Goal: Answer question/provide support: Share knowledge or assist other users

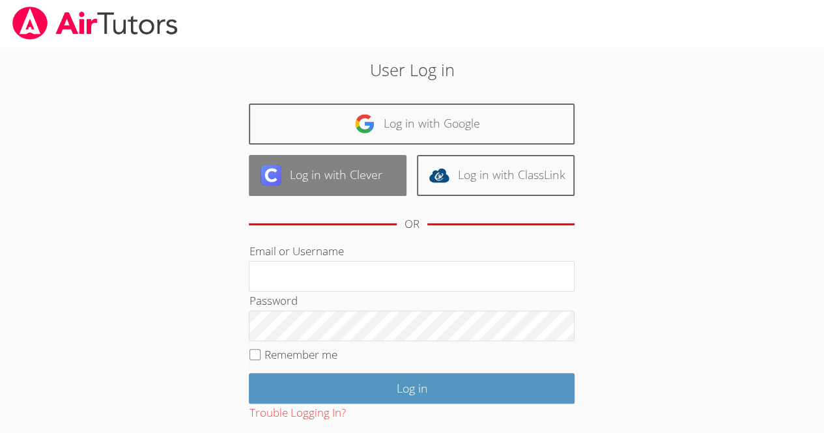
click at [365, 195] on link "Log in with Clever" at bounding box center [328, 175] width 158 height 41
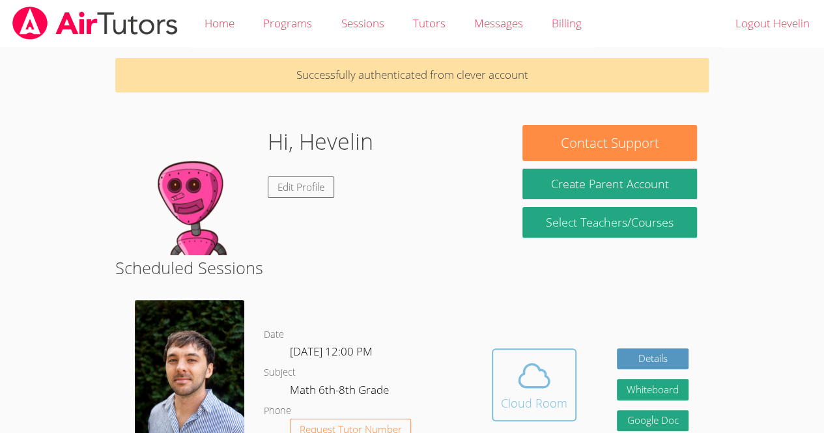
click at [535, 357] on icon at bounding box center [534, 375] width 36 height 36
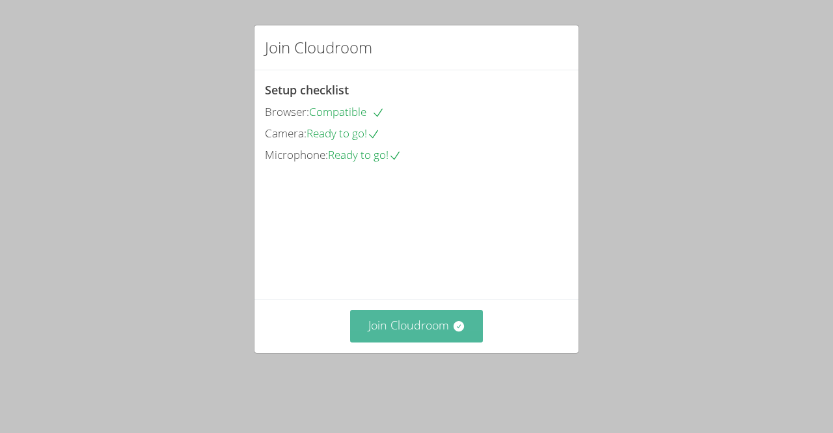
click at [432, 342] on button "Join Cloudroom" at bounding box center [416, 326] width 133 height 32
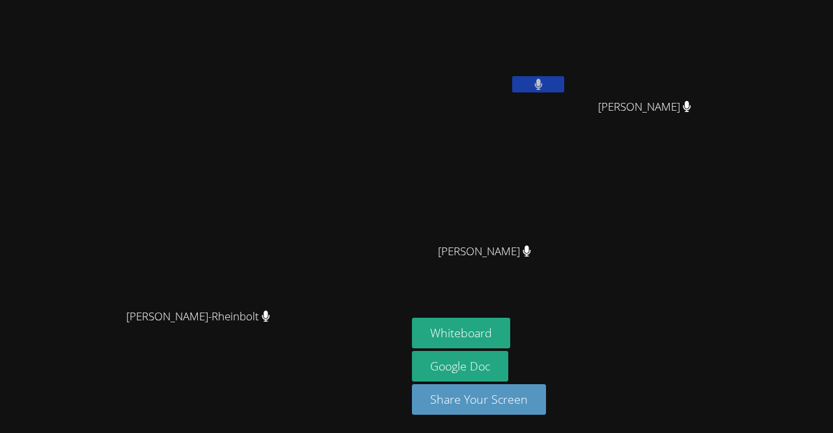
click at [543, 81] on icon at bounding box center [539, 84] width 8 height 11
click at [301, 130] on video at bounding box center [203, 190] width 195 height 223
click at [546, 89] on icon at bounding box center [539, 84] width 14 height 11
click at [125, 39] on div "[PERSON_NAME]-Rheinbolt Franco Uribe-[GEOGRAPHIC_DATA]" at bounding box center [203, 216] width 397 height 423
click at [542, 81] on icon at bounding box center [539, 84] width 8 height 11
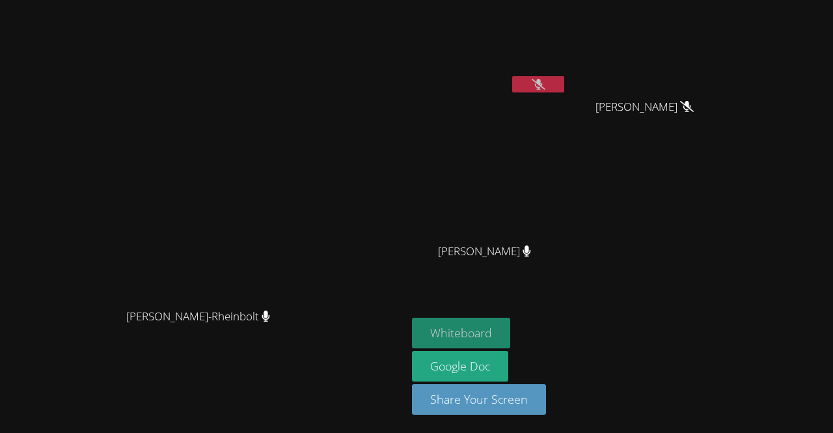
click at [510, 326] on button "Whiteboard" at bounding box center [461, 333] width 98 height 31
click at [546, 85] on icon at bounding box center [539, 84] width 14 height 11
click at [564, 90] on button at bounding box center [538, 84] width 52 height 16
click at [564, 80] on button at bounding box center [538, 84] width 52 height 16
click at [564, 83] on button at bounding box center [538, 84] width 52 height 16
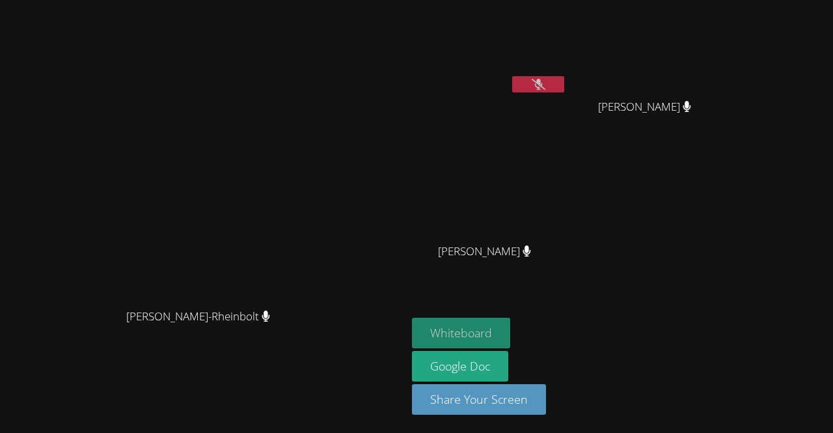
click at [510, 327] on button "Whiteboard" at bounding box center [461, 333] width 98 height 31
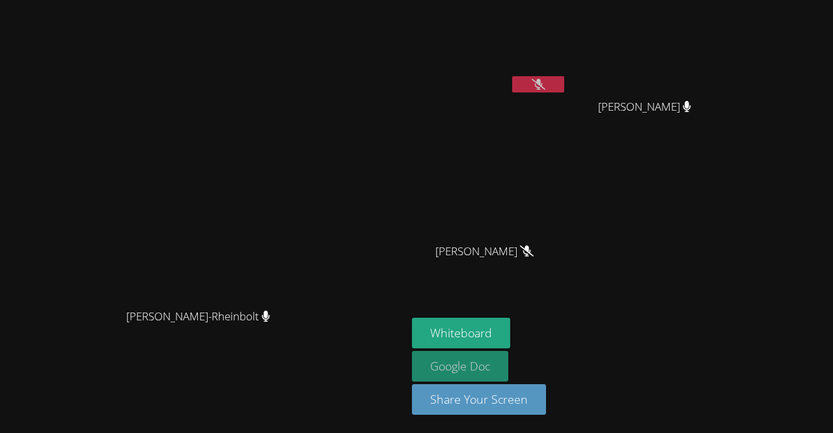
click at [508, 367] on link "Google Doc" at bounding box center [460, 366] width 96 height 31
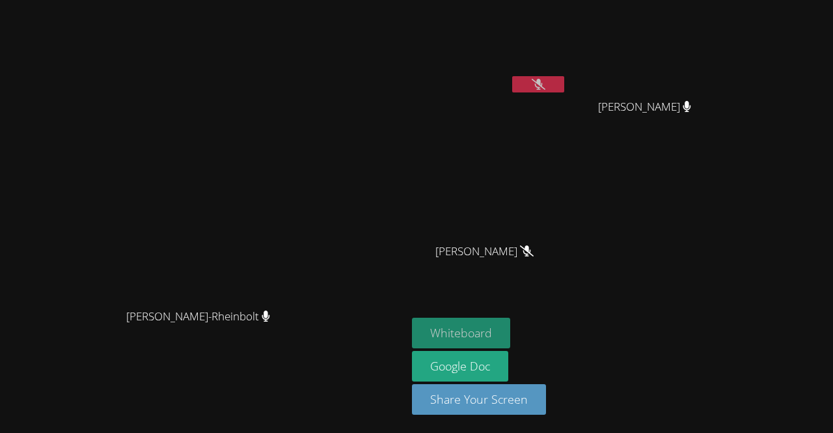
click at [510, 346] on button "Whiteboard" at bounding box center [461, 333] width 98 height 31
click at [567, 73] on video at bounding box center [489, 48] width 155 height 87
click at [564, 89] on button at bounding box center [538, 84] width 52 height 16
click at [564, 92] on button at bounding box center [538, 84] width 52 height 16
click at [564, 89] on button at bounding box center [538, 84] width 52 height 16
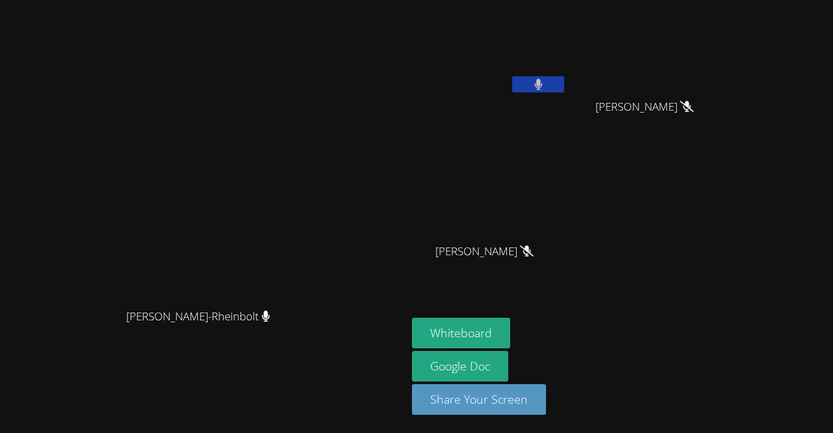
click at [567, 71] on video at bounding box center [489, 48] width 155 height 87
click at [543, 87] on icon at bounding box center [539, 84] width 8 height 11
click at [508, 359] on link "Google Doc" at bounding box center [460, 366] width 96 height 31
click at [510, 335] on button "Whiteboard" at bounding box center [461, 333] width 98 height 31
click at [564, 85] on button at bounding box center [538, 84] width 52 height 16
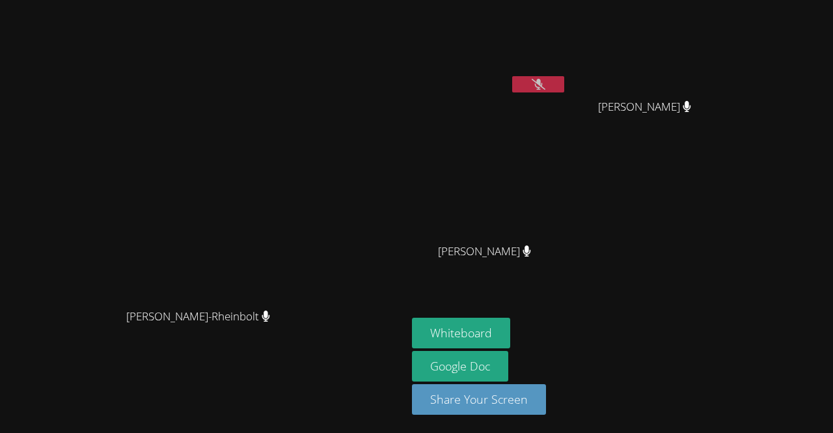
click at [546, 81] on icon at bounding box center [539, 84] width 14 height 11
click at [564, 81] on button at bounding box center [538, 84] width 52 height 16
click at [564, 85] on button at bounding box center [538, 84] width 52 height 16
click at [564, 78] on button at bounding box center [538, 84] width 52 height 16
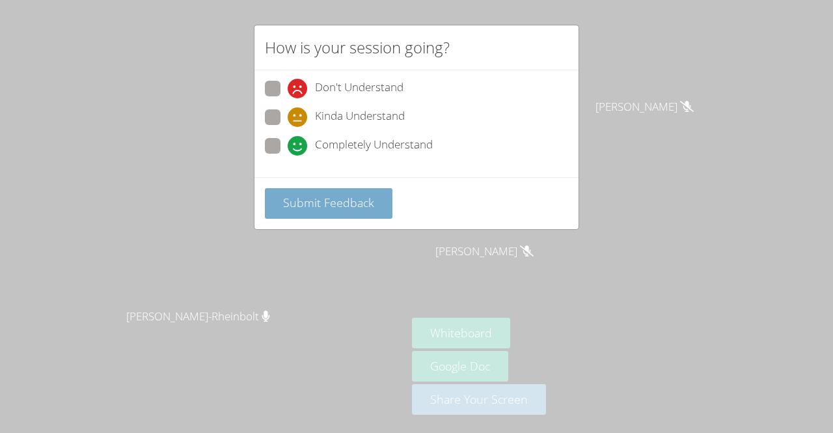
click at [345, 203] on span "Submit Feedback" at bounding box center [328, 203] width 91 height 16
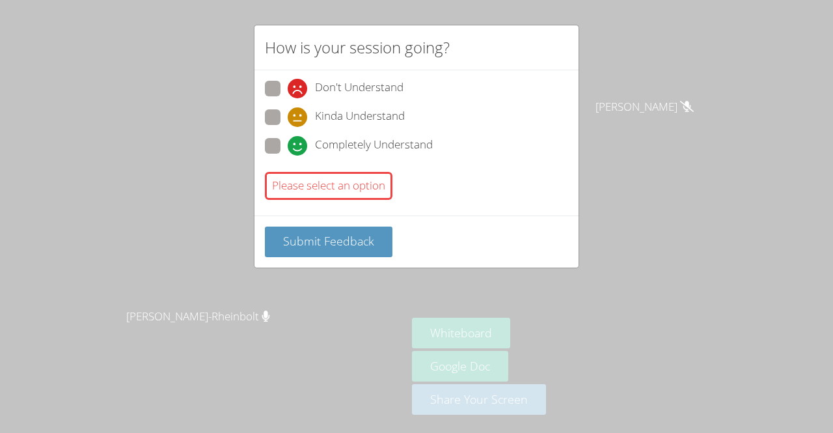
click at [303, 147] on icon at bounding box center [298, 146] width 20 height 20
click at [299, 147] on input "Completely Understand" at bounding box center [293, 143] width 11 height 11
radio input "true"
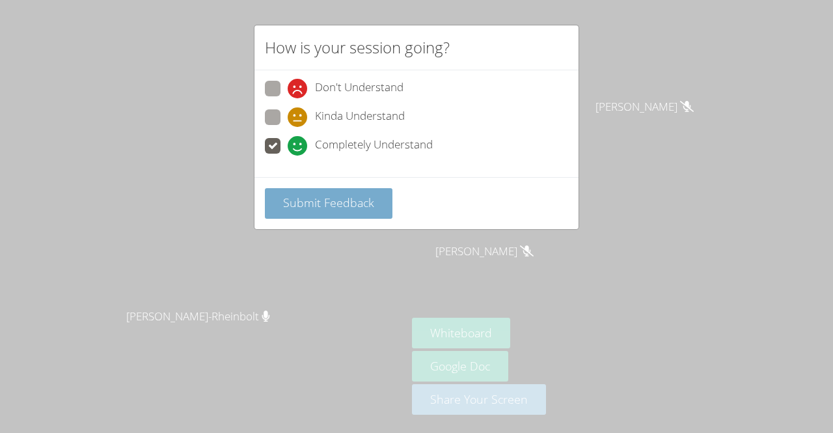
click at [352, 188] on button "Submit Feedback" at bounding box center [329, 203] width 128 height 31
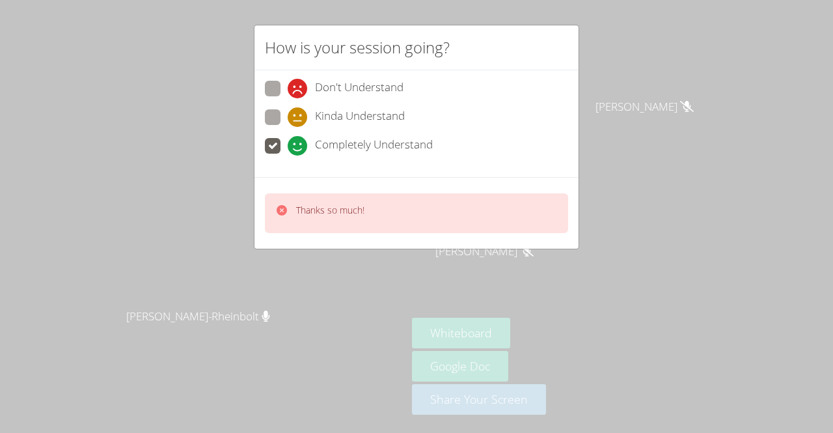
click at [383, 193] on div "Thanks so much!" at bounding box center [416, 213] width 303 height 40
click at [397, 206] on div "Thanks so much!" at bounding box center [416, 213] width 303 height 40
click at [288, 156] on span at bounding box center [288, 156] width 0 height 0
click at [288, 149] on input "Completely Understand" at bounding box center [293, 143] width 11 height 11
click at [445, 255] on div "How is your session going? Don't Understand Kinda Understand Completely Underst…" at bounding box center [416, 216] width 833 height 433
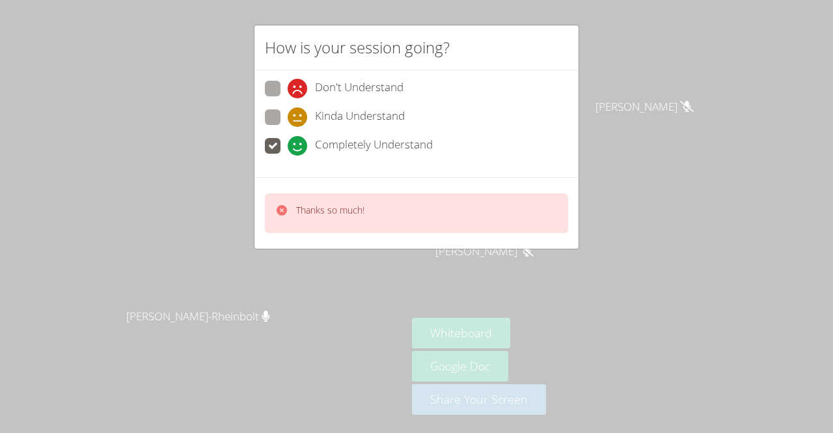
click at [436, 236] on div "Thanks so much!" at bounding box center [417, 213] width 324 height 72
click at [417, 209] on div "Thanks so much!" at bounding box center [416, 213] width 303 height 40
click at [288, 127] on span at bounding box center [288, 127] width 0 height 0
click at [288, 115] on input "Kinda Understand" at bounding box center [293, 114] width 11 height 11
radio input "true"
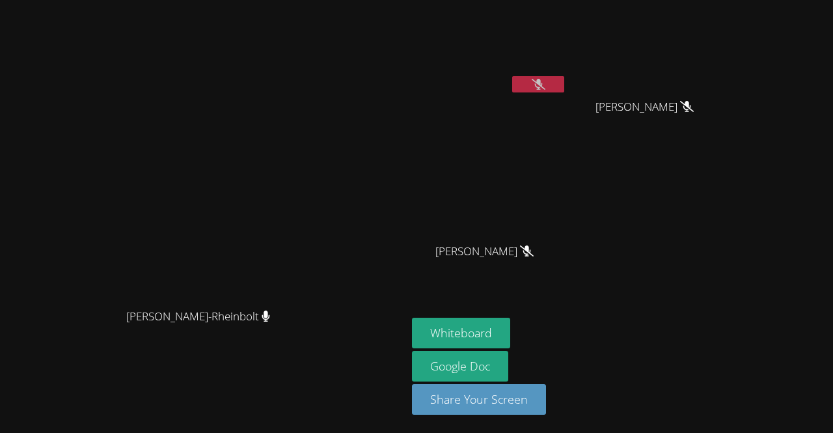
click at [301, 216] on video at bounding box center [203, 190] width 195 height 223
click at [564, 90] on button at bounding box center [538, 84] width 52 height 16
click at [564, 87] on button at bounding box center [538, 84] width 52 height 16
